Goal: Go to known website: Access a specific website the user already knows

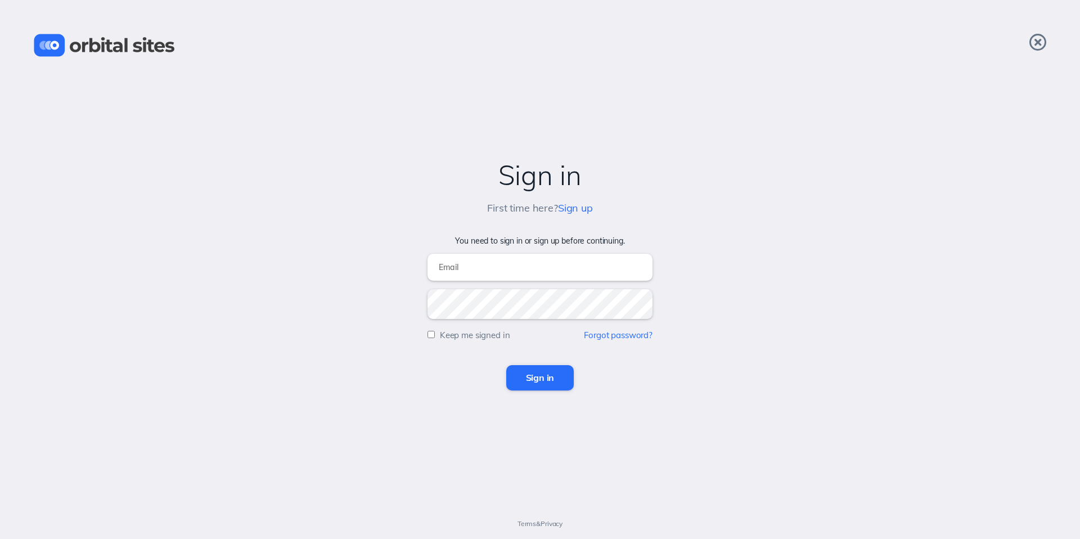
type input "[PERSON_NAME][EMAIL_ADDRESS][DOMAIN_NAME]"
click at [535, 384] on input "Sign in" at bounding box center [540, 377] width 68 height 25
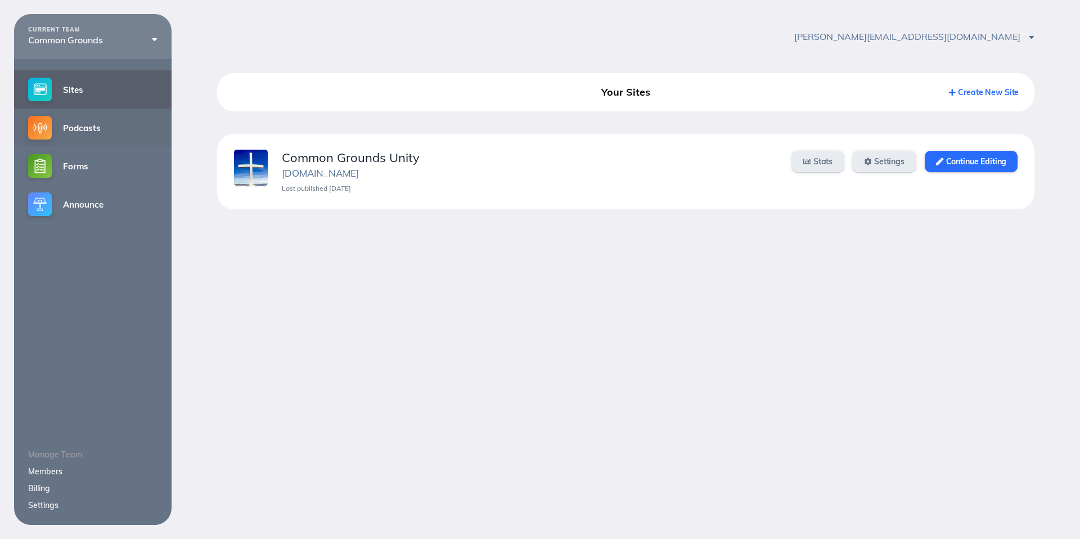
click at [47, 133] on img at bounding box center [40, 128] width 24 height 24
